Goal: Navigation & Orientation: Find specific page/section

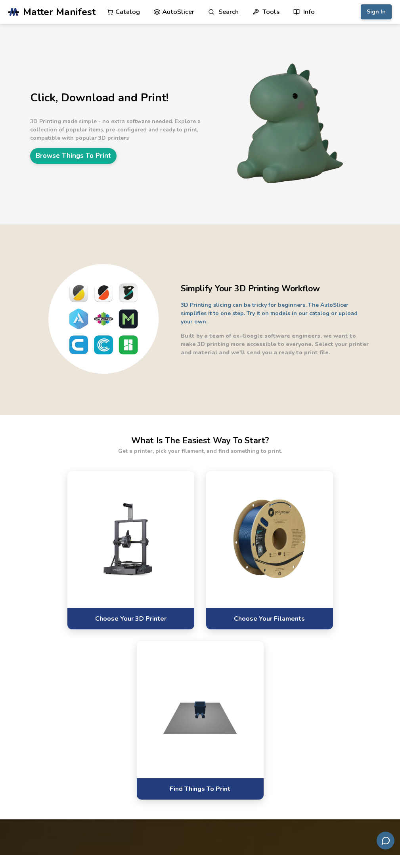
click at [79, 156] on link "Browse Things To Print" at bounding box center [73, 155] width 86 height 15
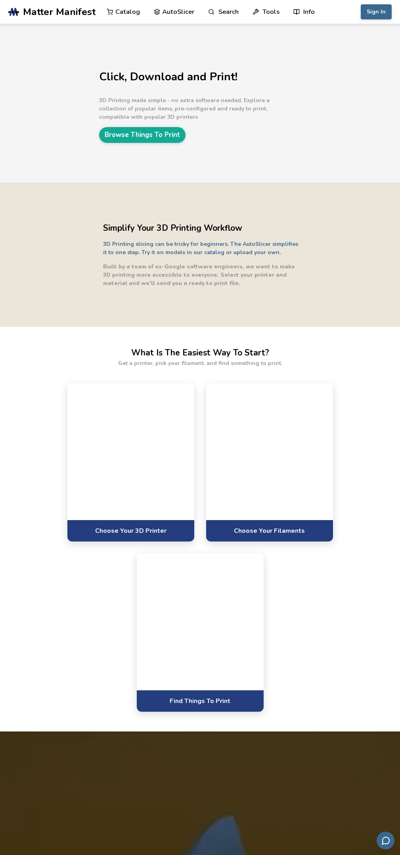
click at [267, 542] on link "Choose Your Filaments" at bounding box center [269, 531] width 127 height 22
